Goal: Task Accomplishment & Management: Manage account settings

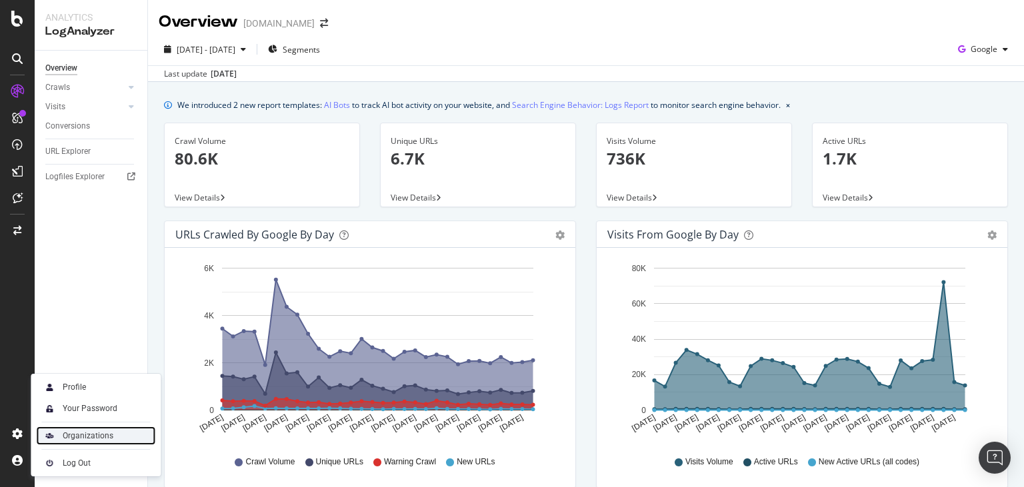
click at [93, 435] on div "Organizations" at bounding box center [88, 436] width 51 height 11
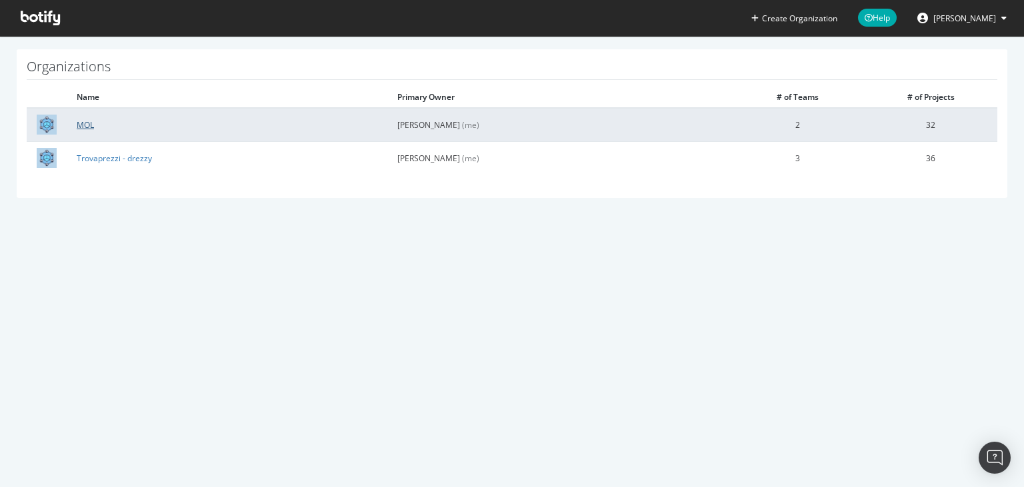
click at [79, 124] on link "MOL" at bounding box center [85, 124] width 17 height 11
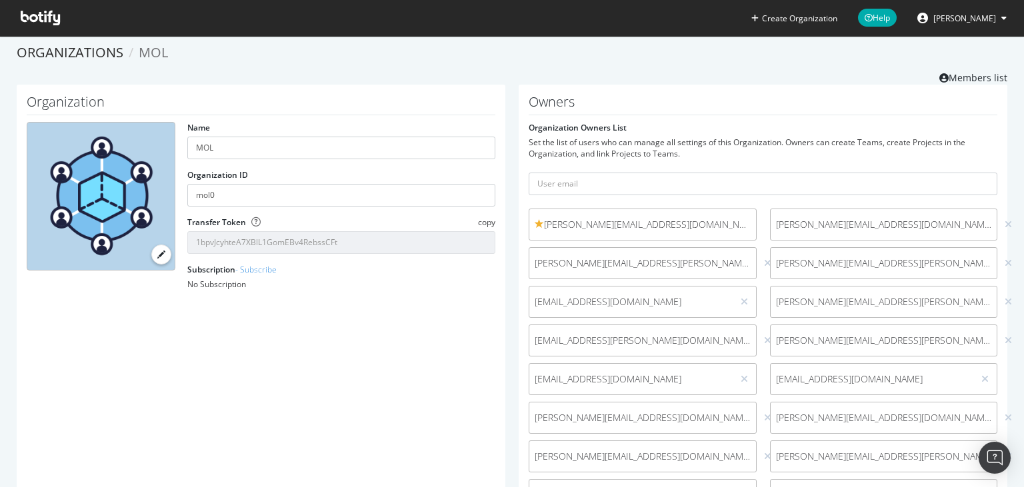
scroll to position [5, 0]
click at [993, 22] on span "[PERSON_NAME]" at bounding box center [964, 18] width 63 height 11
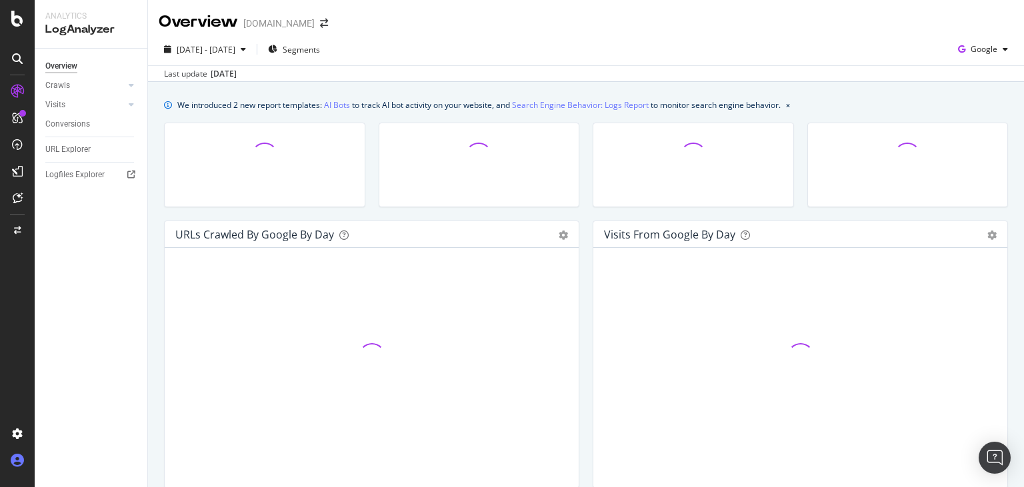
click at [17, 459] on icon at bounding box center [17, 460] width 13 height 13
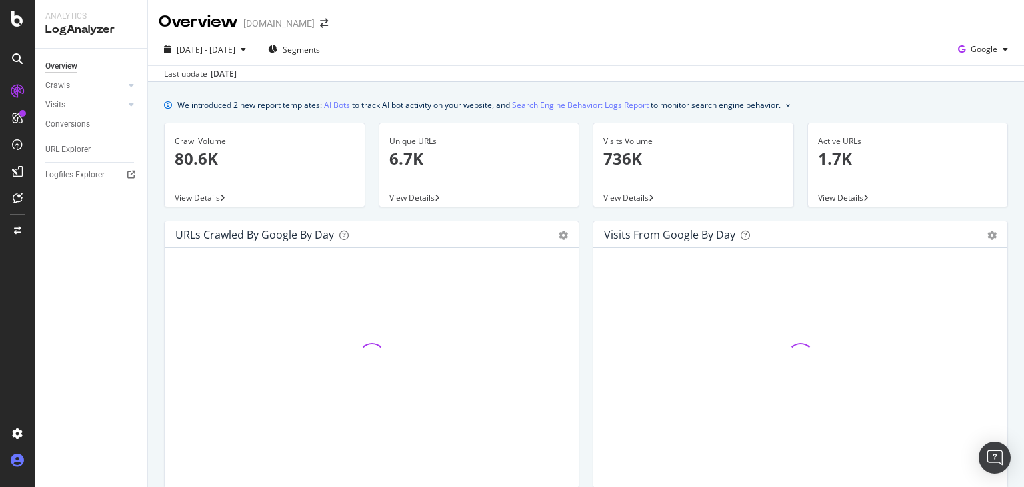
click at [21, 465] on icon at bounding box center [17, 460] width 13 height 13
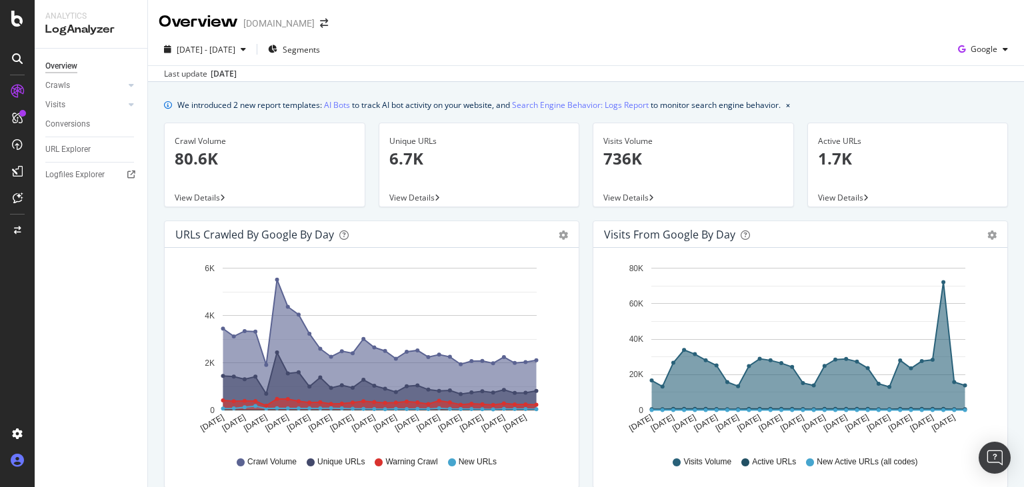
click at [21, 465] on icon at bounding box center [17, 460] width 13 height 13
click at [23, 456] on icon at bounding box center [17, 460] width 13 height 13
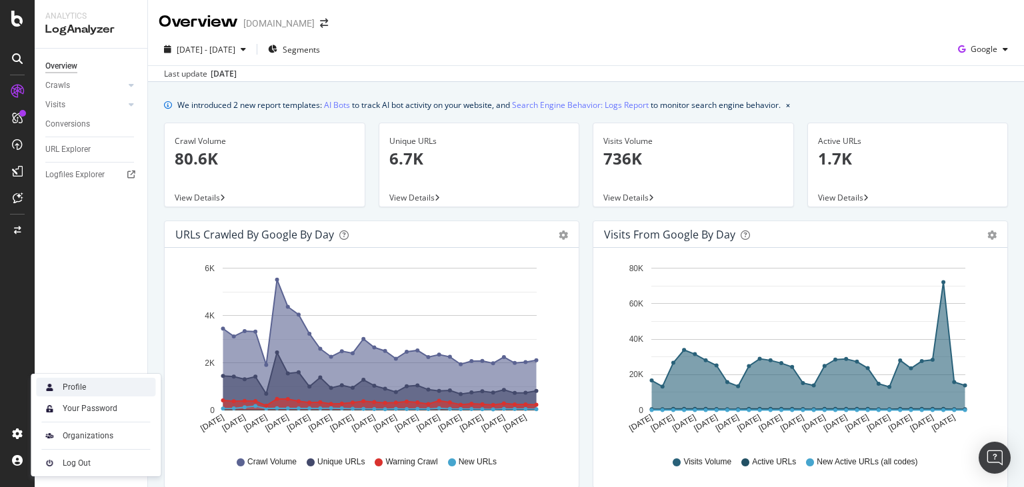
click at [87, 383] on div "Profile" at bounding box center [95, 387] width 119 height 19
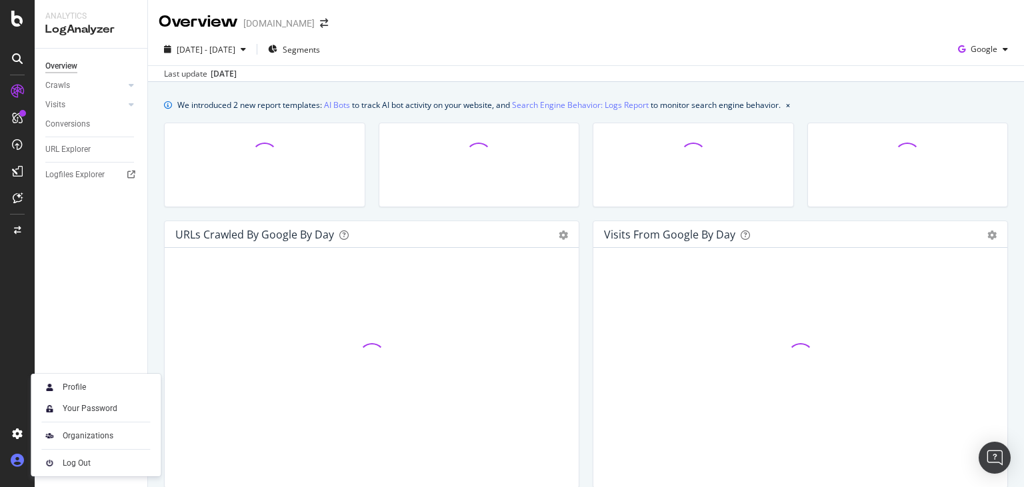
click at [14, 461] on icon at bounding box center [17, 460] width 13 height 13
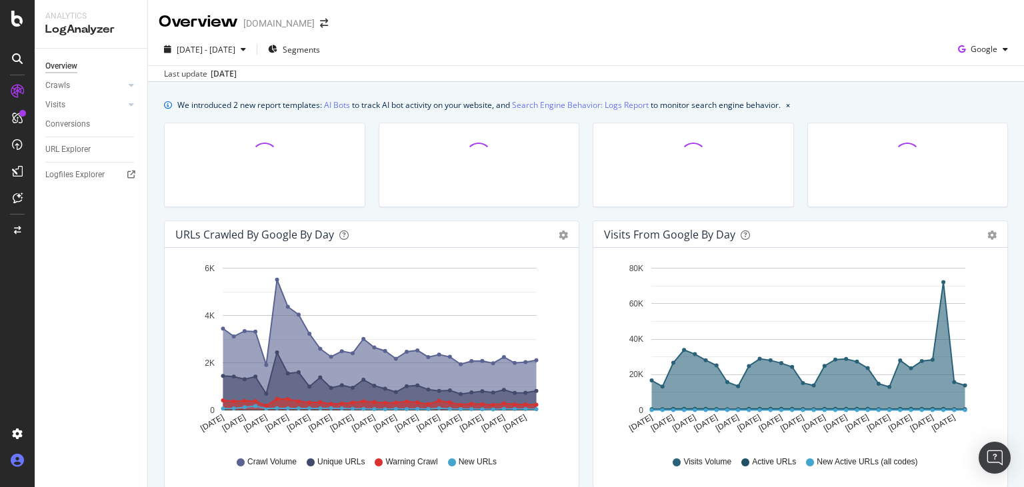
click at [20, 462] on icon at bounding box center [17, 460] width 13 height 13
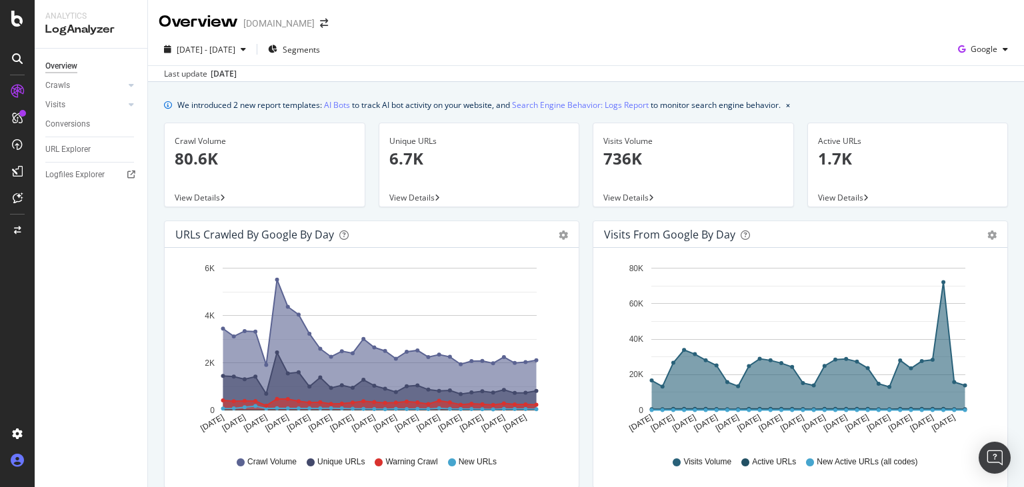
click at [20, 462] on icon at bounding box center [17, 460] width 13 height 13
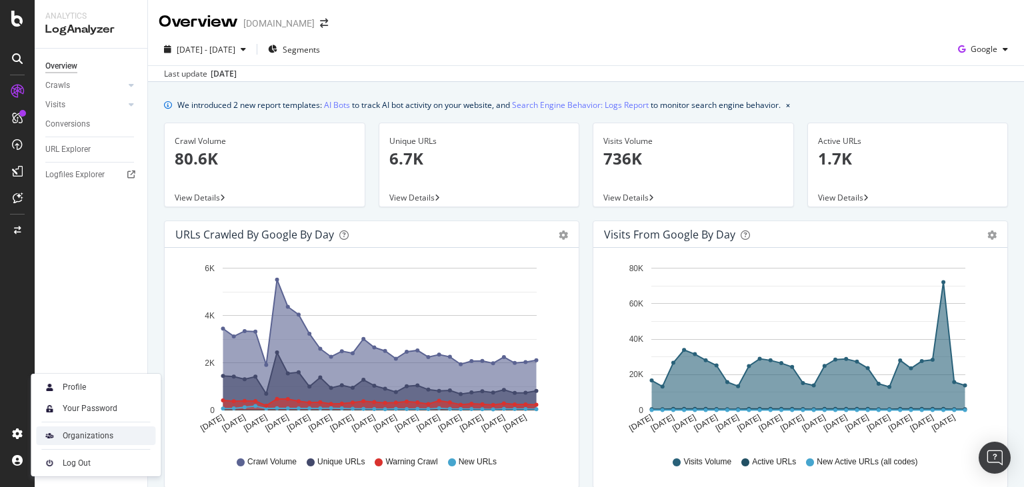
click at [83, 438] on div "Organizations" at bounding box center [88, 436] width 51 height 11
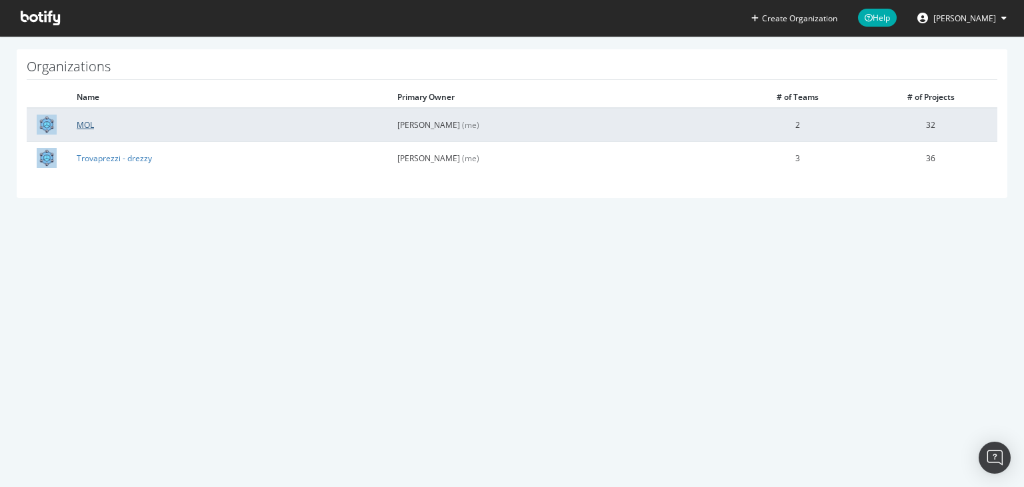
click at [87, 124] on link "MOL" at bounding box center [85, 124] width 17 height 11
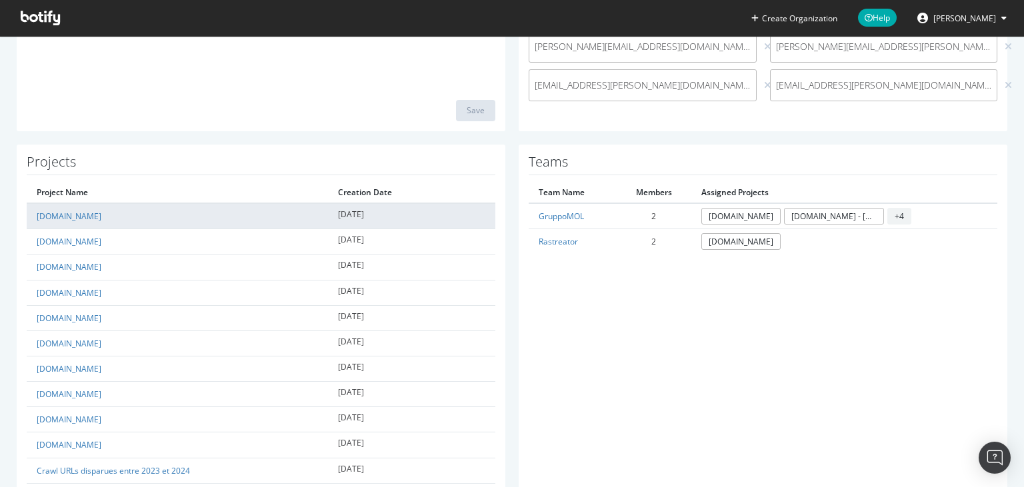
scroll to position [416, 0]
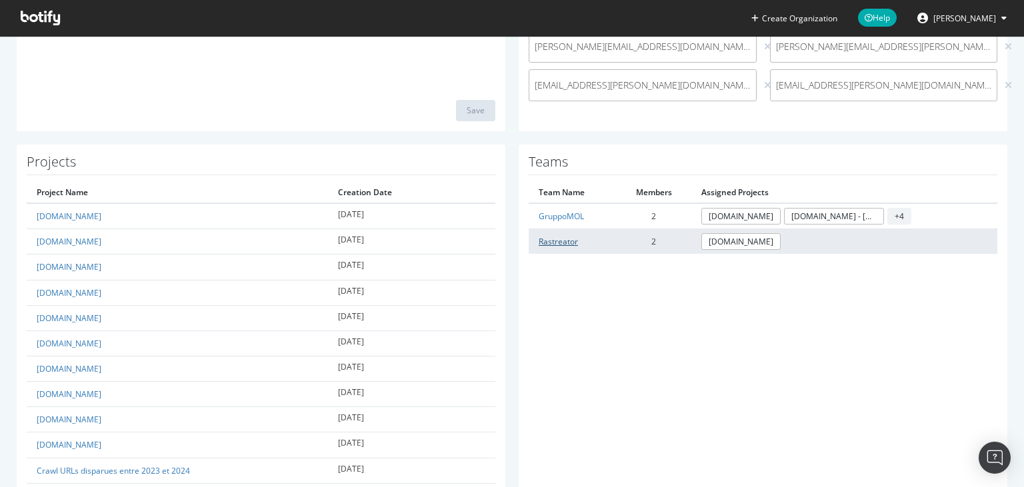
click at [559, 241] on link "Rastreator" at bounding box center [558, 241] width 39 height 11
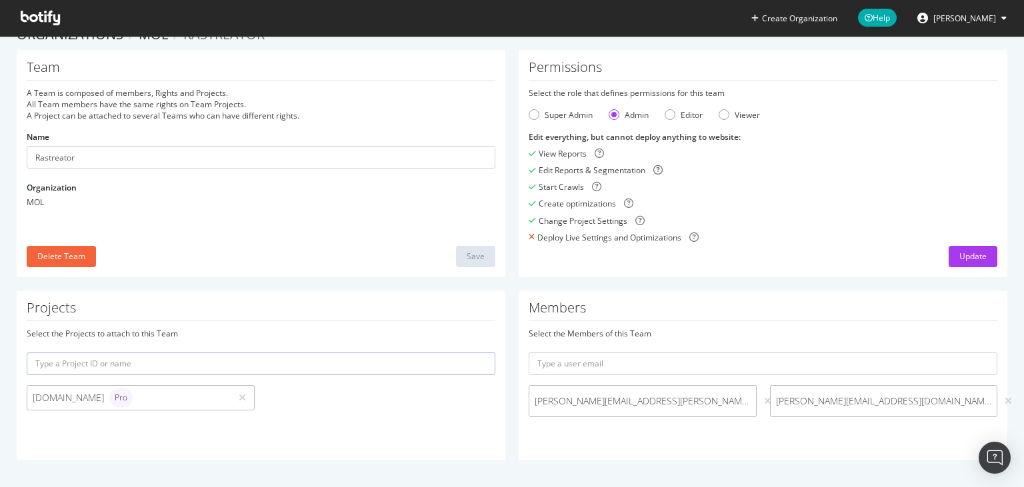
scroll to position [23, 0]
click at [535, 115] on div "Super Admin" at bounding box center [534, 115] width 11 height 11
click at [615, 113] on div "Admin" at bounding box center [614, 115] width 11 height 11
click at [534, 114] on div "Super Admin" at bounding box center [534, 115] width 11 height 11
click at [614, 117] on div "Admin" at bounding box center [614, 115] width 11 height 11
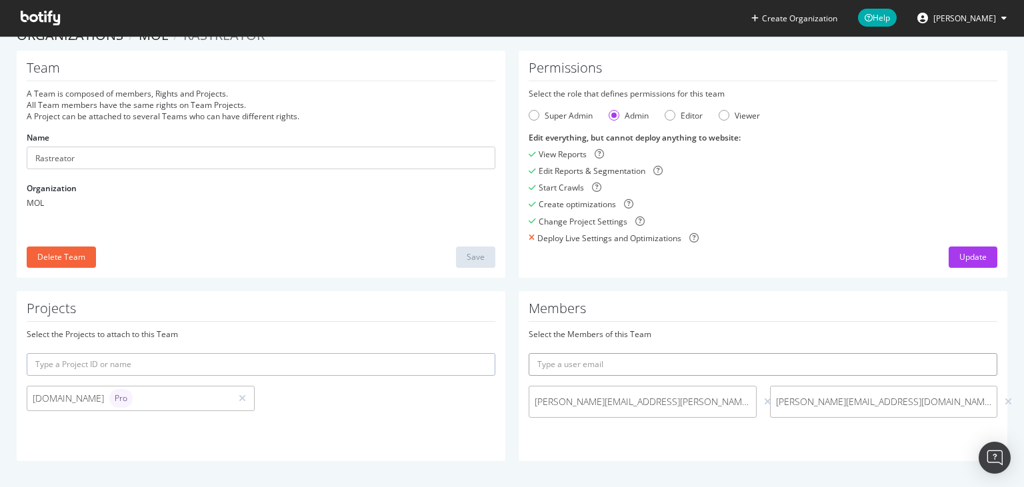
click at [620, 369] on input "text" at bounding box center [763, 364] width 469 height 23
type input "[PERSON_NAME][EMAIL_ADDRESS][PERSON_NAME][DOMAIN_NAME]"
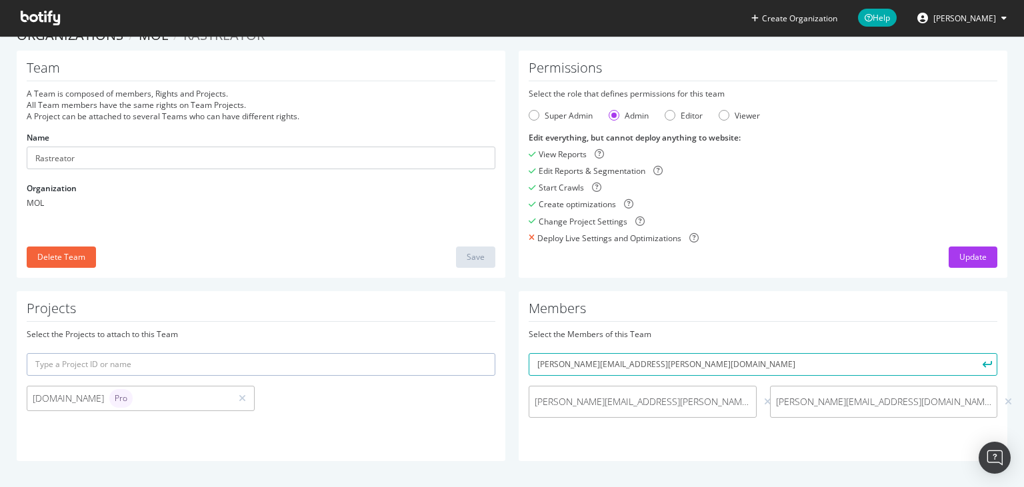
click at [989, 361] on button "submit" at bounding box center [986, 364] width 23 height 23
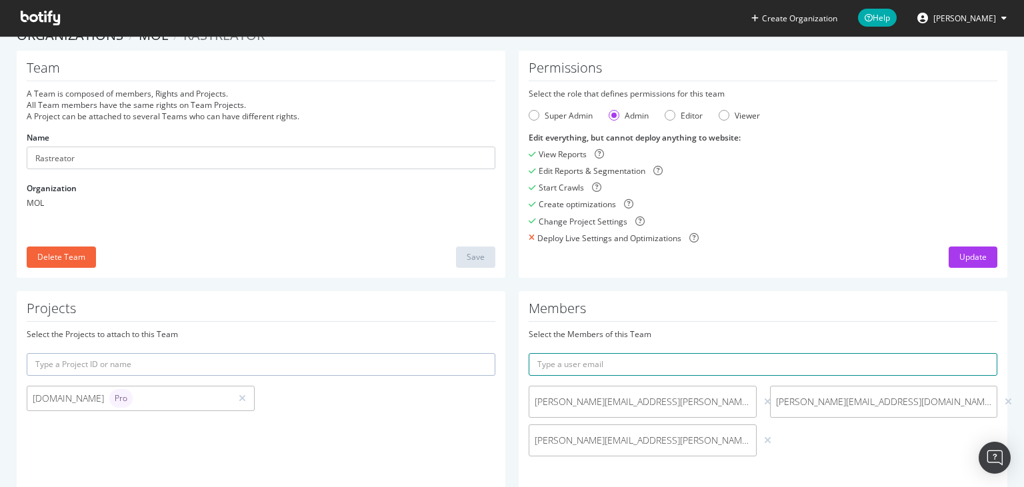
click at [609, 361] on input "text" at bounding box center [763, 364] width 469 height 23
click at [577, 367] on input "[PERSON_NAME]." at bounding box center [763, 364] width 469 height 23
type input "[PERSON_NAME][EMAIL_ADDRESS][PERSON_NAME][DOMAIN_NAME]"
click at [983, 359] on button "submit" at bounding box center [986, 364] width 23 height 23
click at [540, 371] on input "text" at bounding box center [763, 364] width 469 height 23
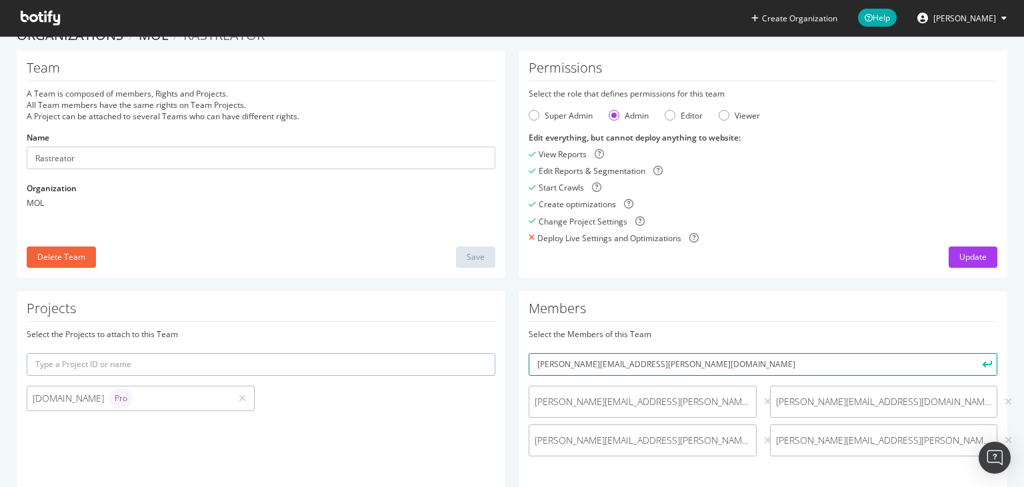
type input "[PERSON_NAME][EMAIL_ADDRESS][PERSON_NAME][DOMAIN_NAME]"
click at [988, 364] on icon "submit" at bounding box center [987, 364] width 9 height 7
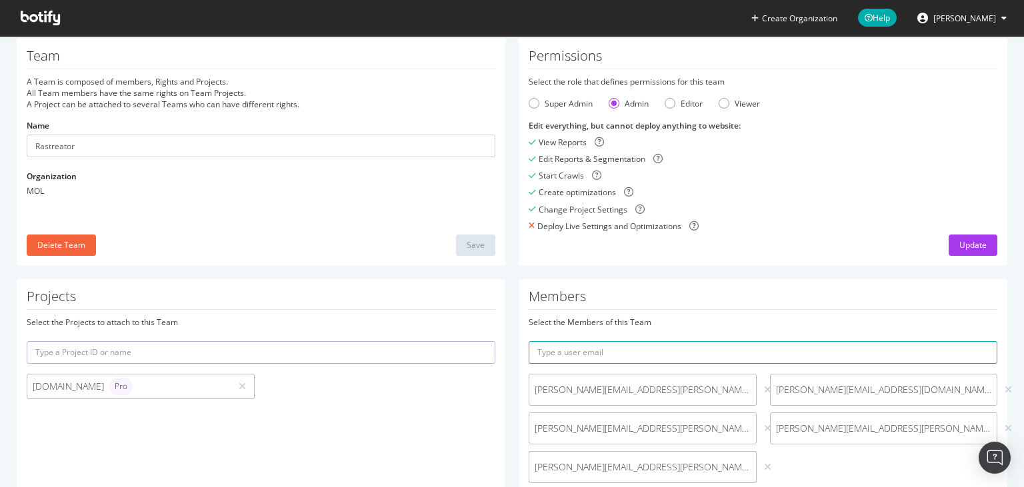
scroll to position [0, 0]
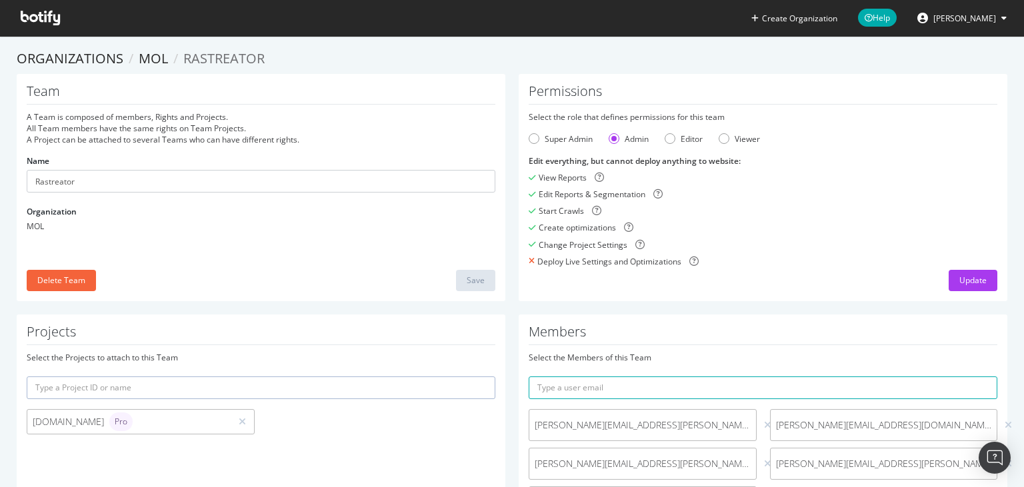
click at [969, 19] on span "[PERSON_NAME]" at bounding box center [964, 18] width 63 height 11
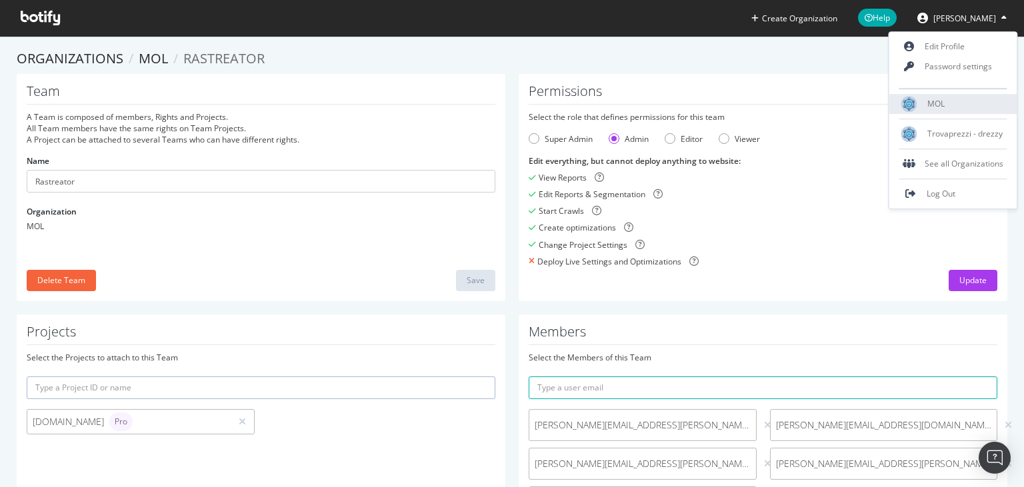
click at [933, 101] on span "MOL" at bounding box center [935, 104] width 17 height 11
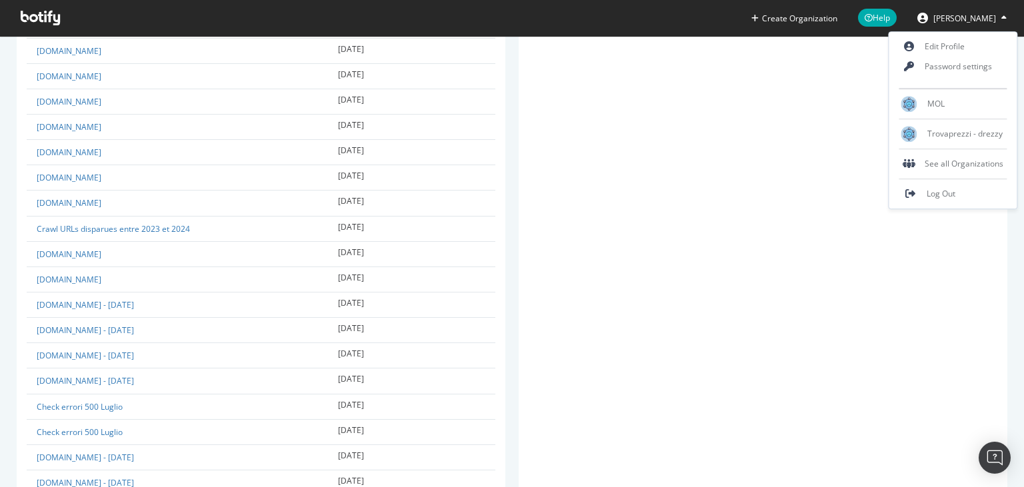
scroll to position [274, 0]
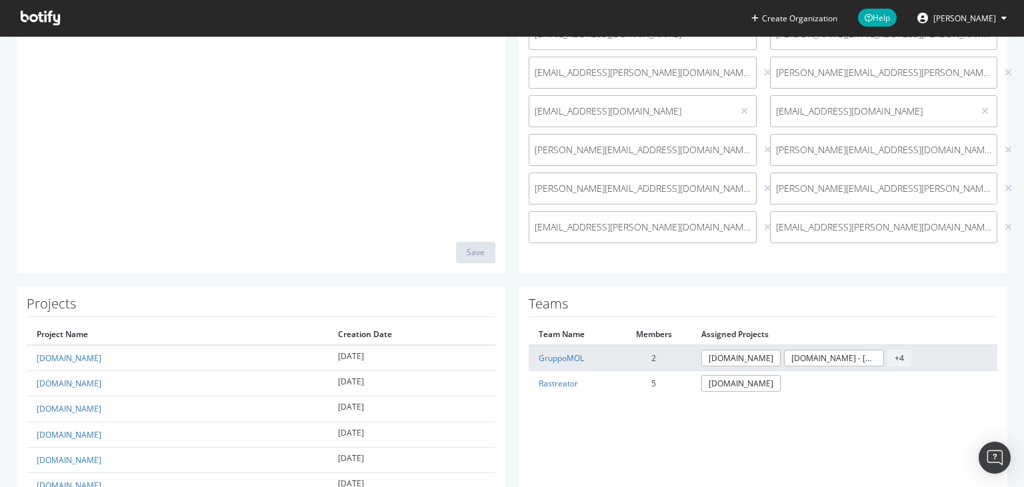
click at [903, 353] on span "+ 4" at bounding box center [899, 358] width 24 height 17
click at [900, 355] on span "+ 4" at bounding box center [899, 358] width 24 height 17
click at [901, 358] on span "+ 4" at bounding box center [899, 358] width 24 height 17
click at [825, 357] on link "[DOMAIN_NAME] - [DATE]" at bounding box center [834, 358] width 100 height 17
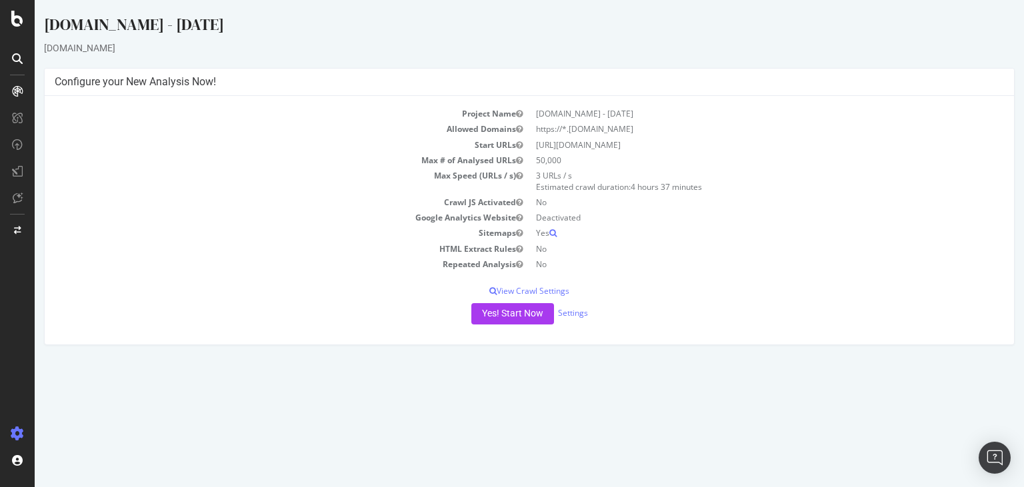
drag, startPoint x: 166, startPoint y: 23, endPoint x: 324, endPoint y: 27, distance: 158.0
click at [324, 27] on div "[DOMAIN_NAME] - [DATE]" at bounding box center [529, 27] width 971 height 28
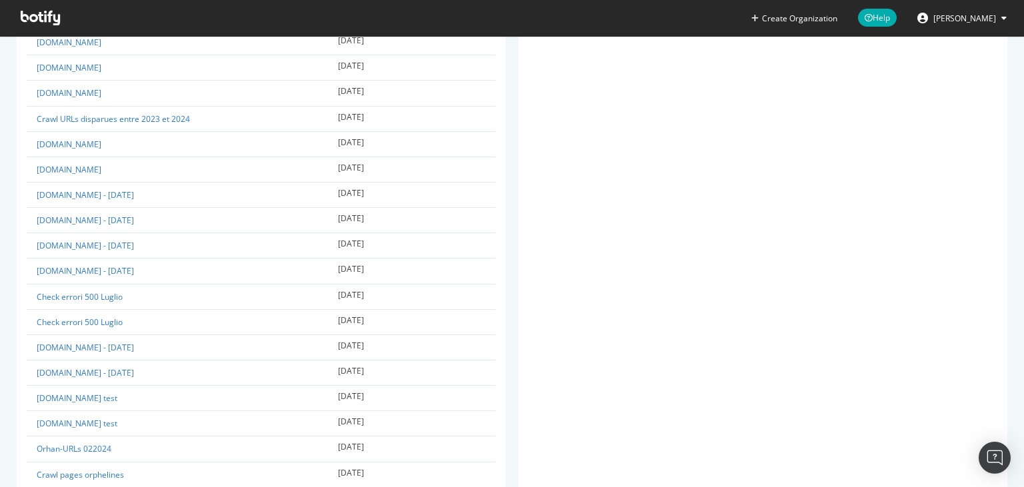
scroll to position [384, 0]
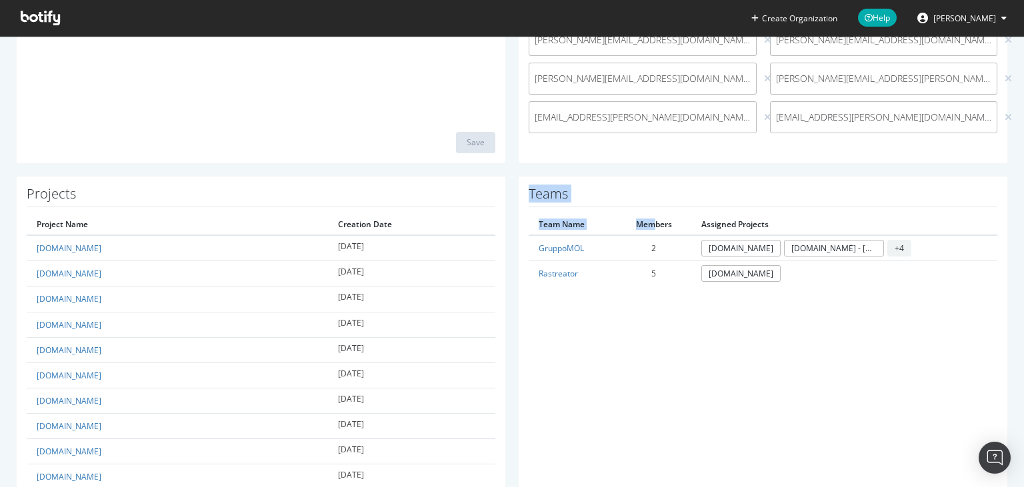
drag, startPoint x: 526, startPoint y: 191, endPoint x: 647, endPoint y: 219, distance: 124.5
